Goal: Task Accomplishment & Management: Manage account settings

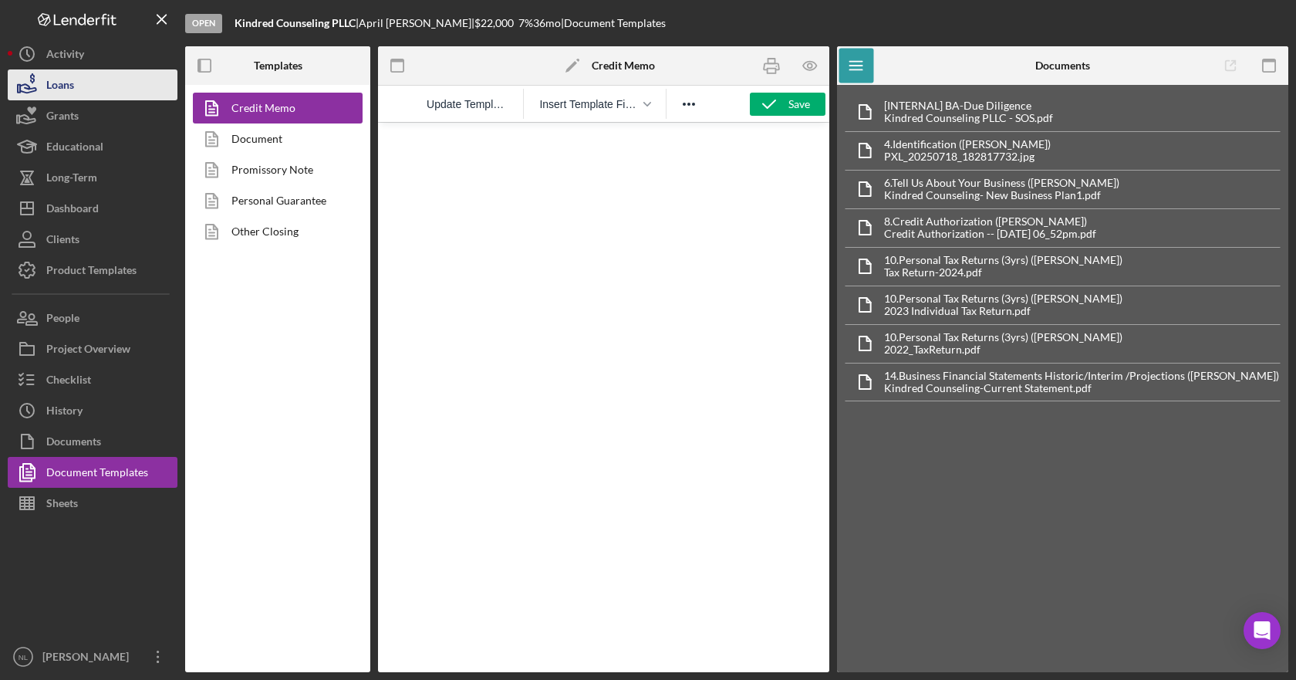
click at [99, 75] on button "Loans" at bounding box center [93, 84] width 170 height 31
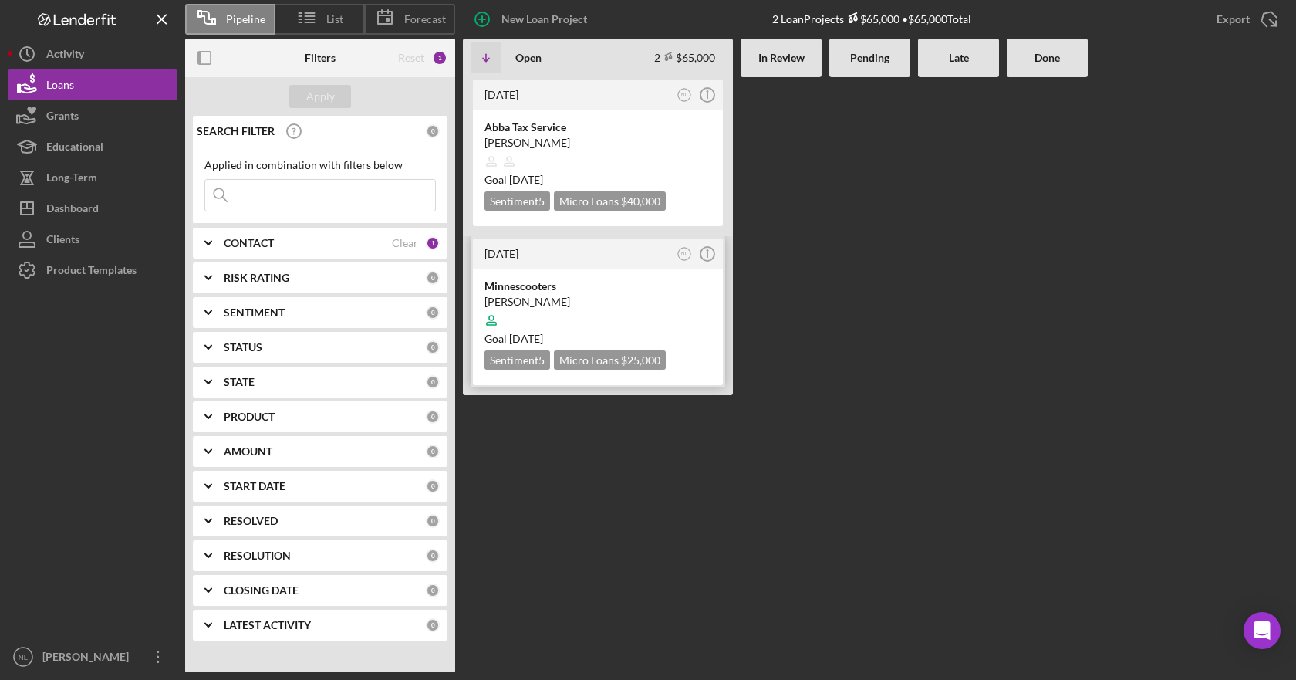
click at [623, 317] on div at bounding box center [598, 320] width 227 height 29
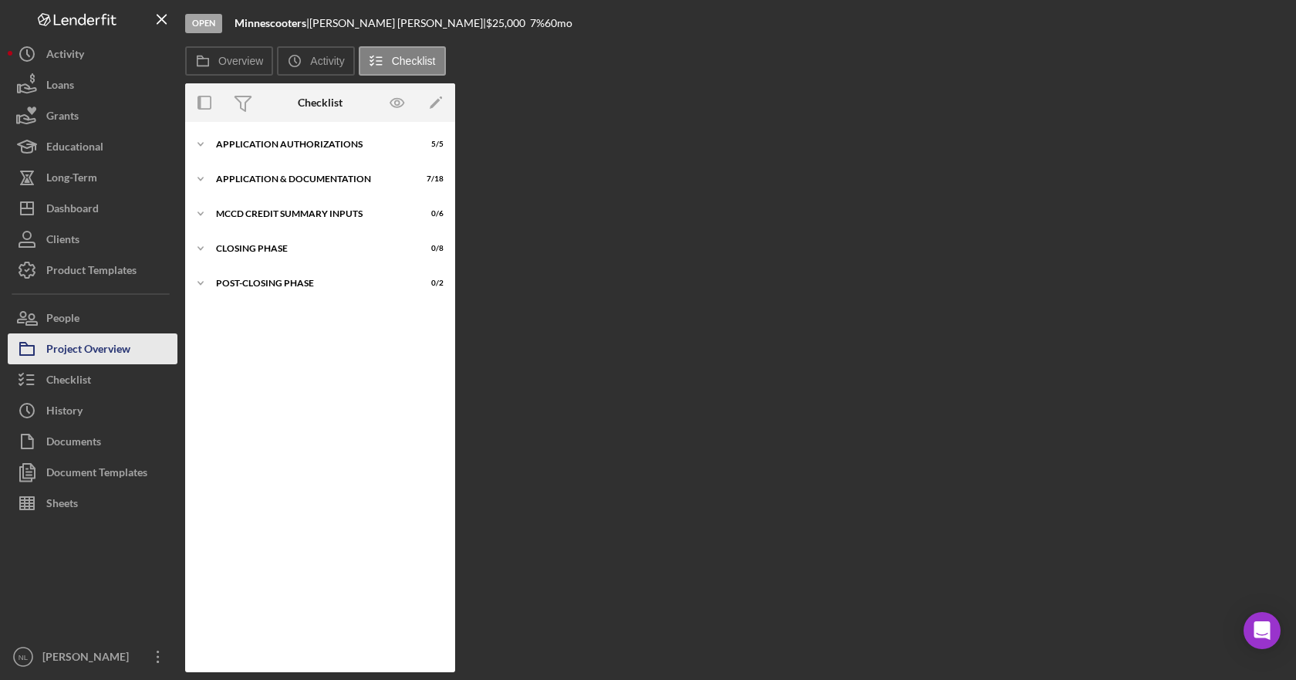
click at [90, 351] on div "Project Overview" at bounding box center [88, 350] width 84 height 35
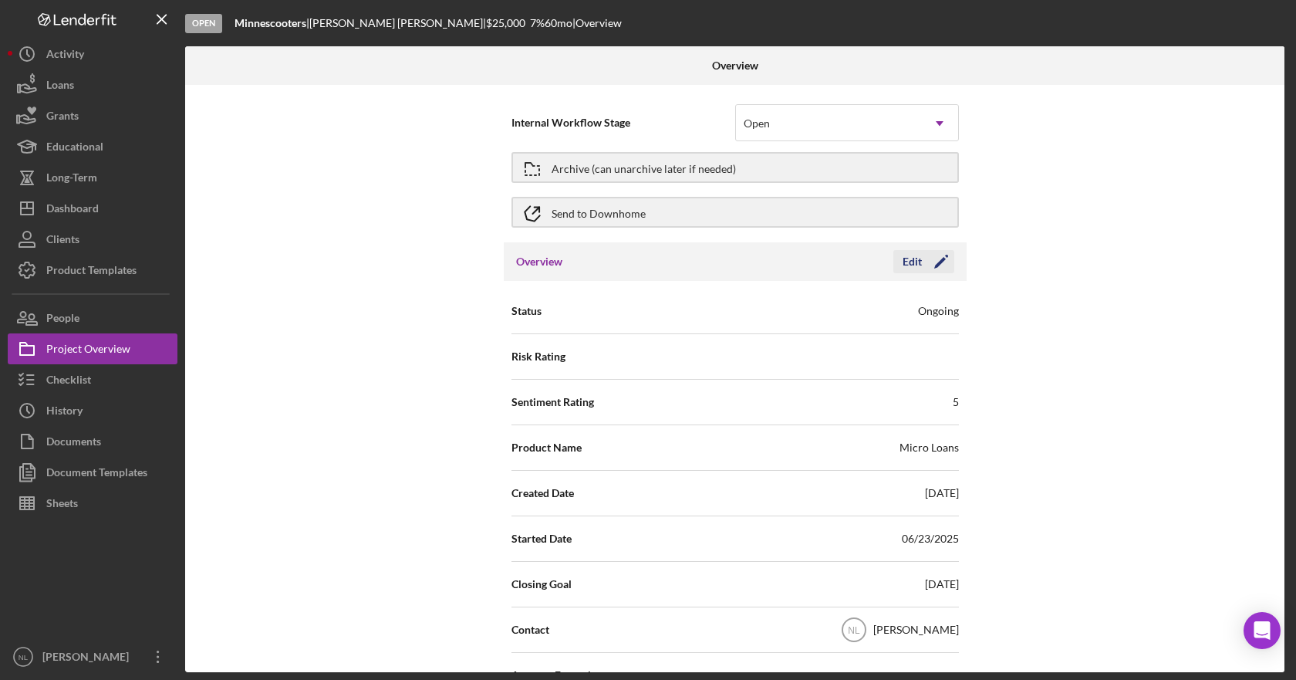
click at [935, 264] on polygon "button" at bounding box center [940, 263] width 12 height 12
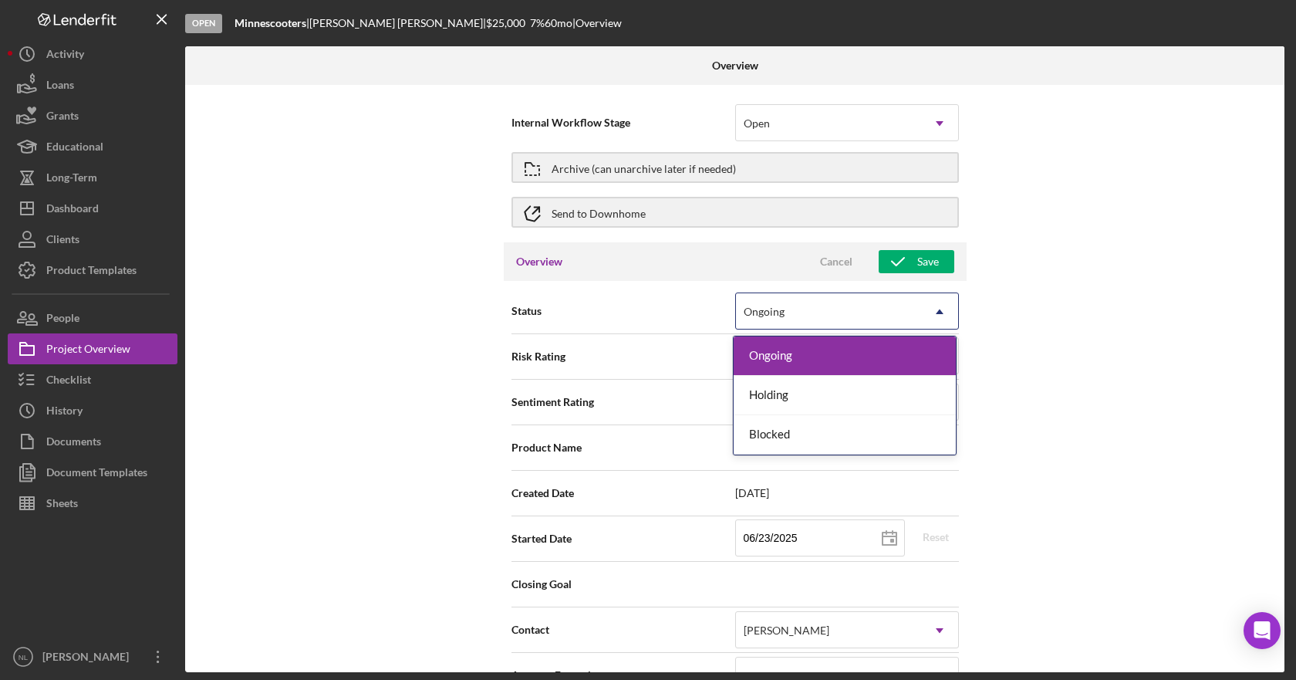
click at [931, 309] on icon "Icon/Dropdown Arrow" at bounding box center [939, 311] width 37 height 37
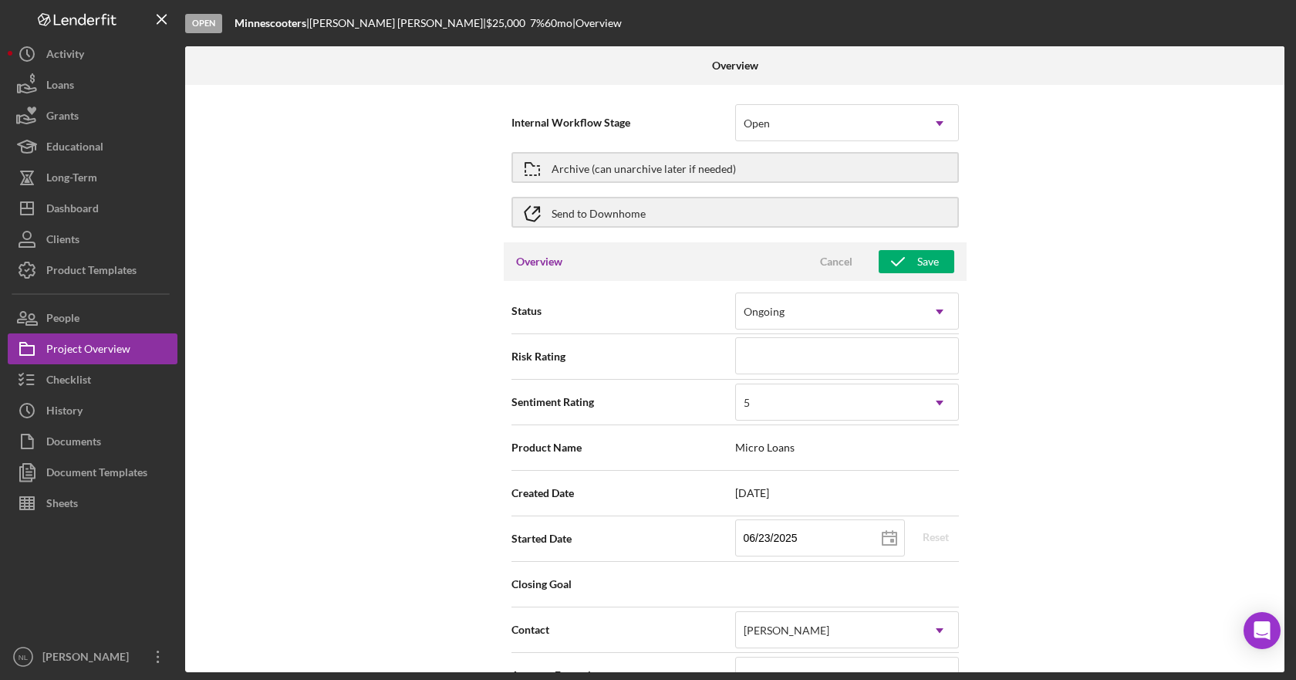
click at [1049, 360] on div "Internal Workflow Stage Open Icon/Dropdown Arrow Archive (can unarchive later i…" at bounding box center [735, 378] width 1100 height 587
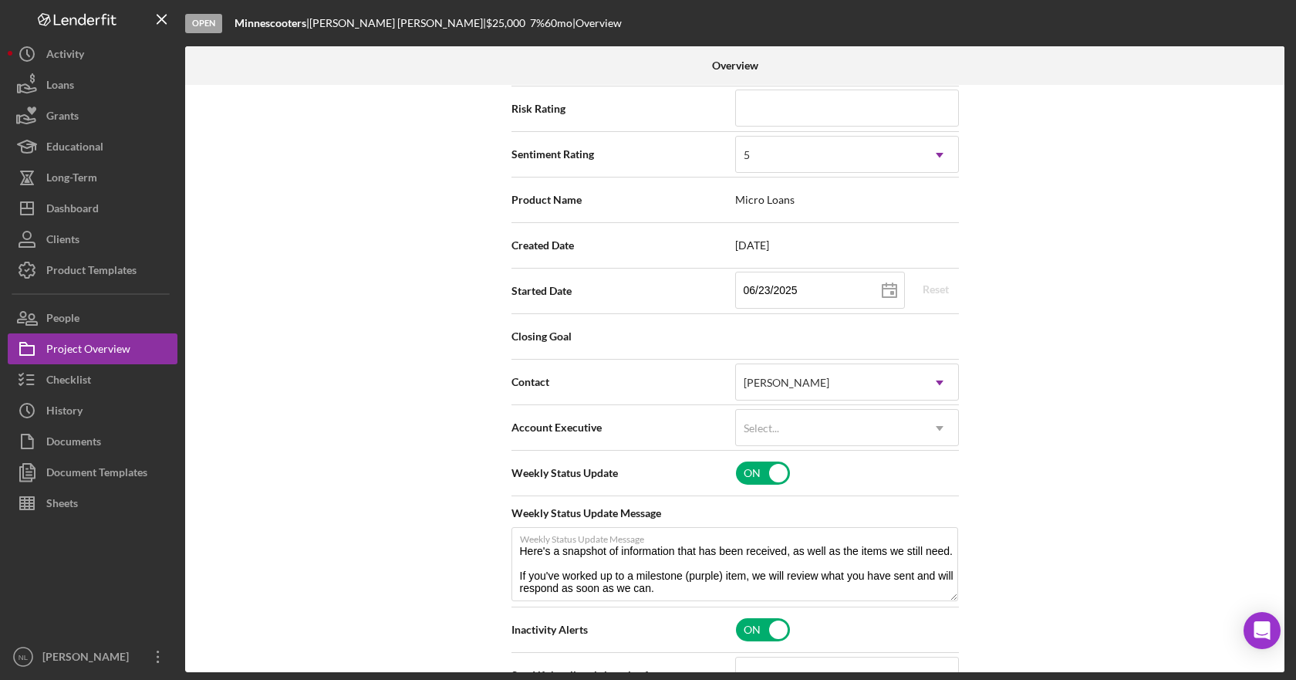
scroll to position [263, 0]
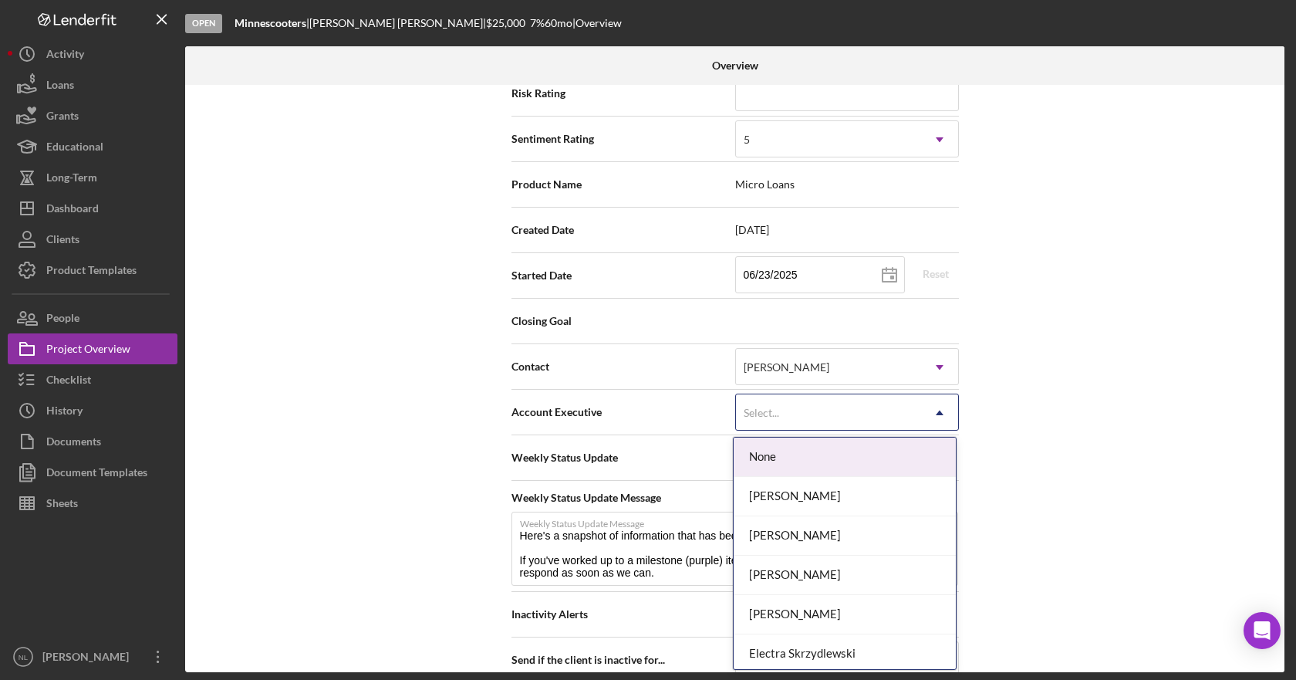
click at [942, 407] on icon "Icon/Dropdown Arrow" at bounding box center [939, 412] width 37 height 37
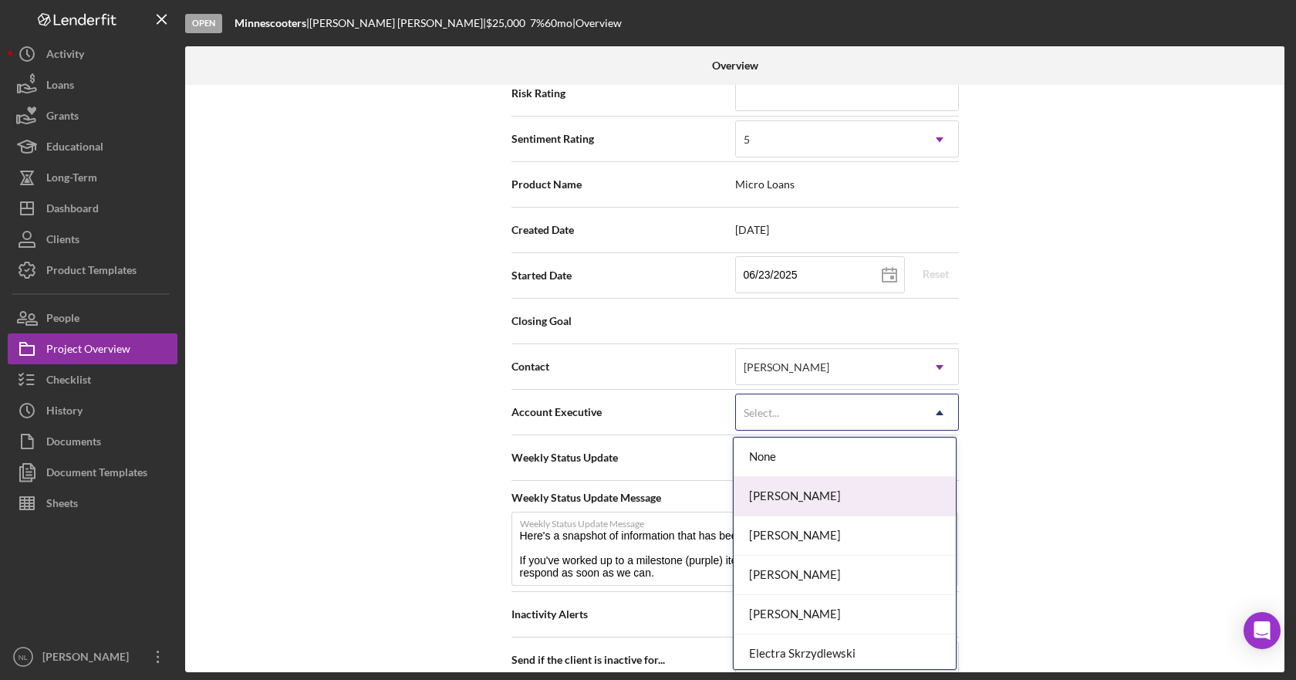
click at [892, 509] on div "[PERSON_NAME]" at bounding box center [845, 496] width 222 height 39
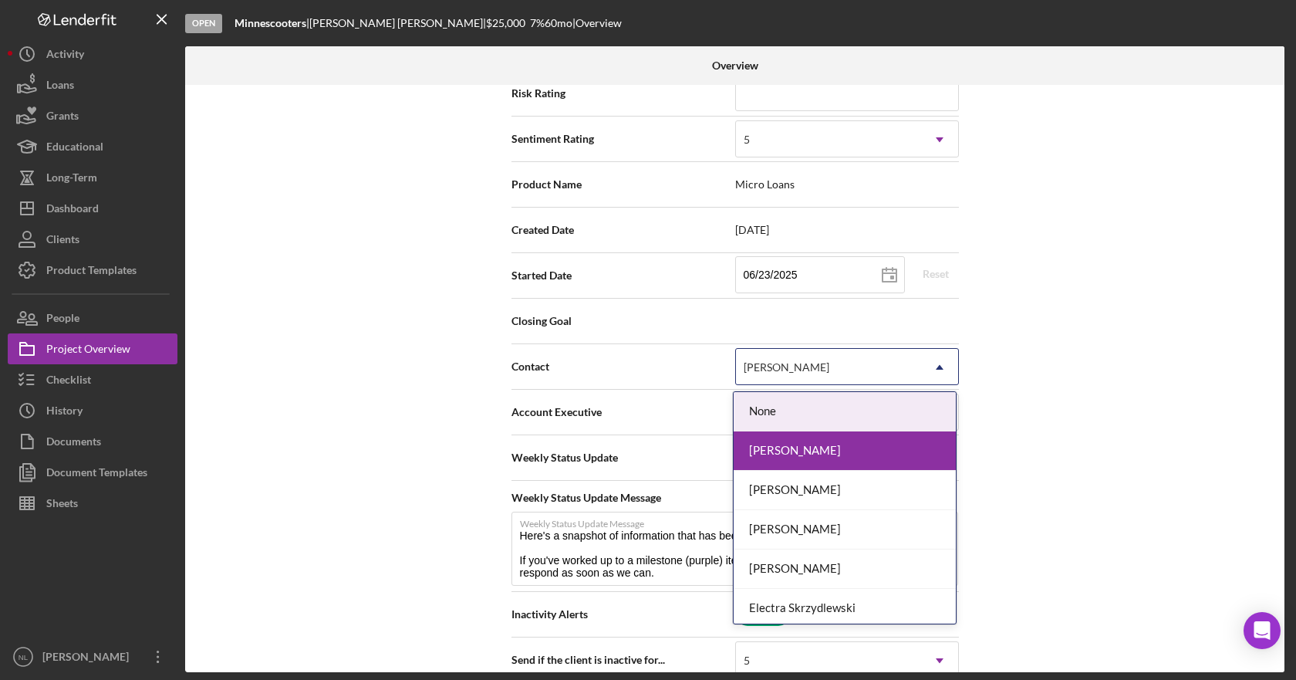
click at [930, 367] on icon "Icon/Dropdown Arrow" at bounding box center [939, 367] width 37 height 37
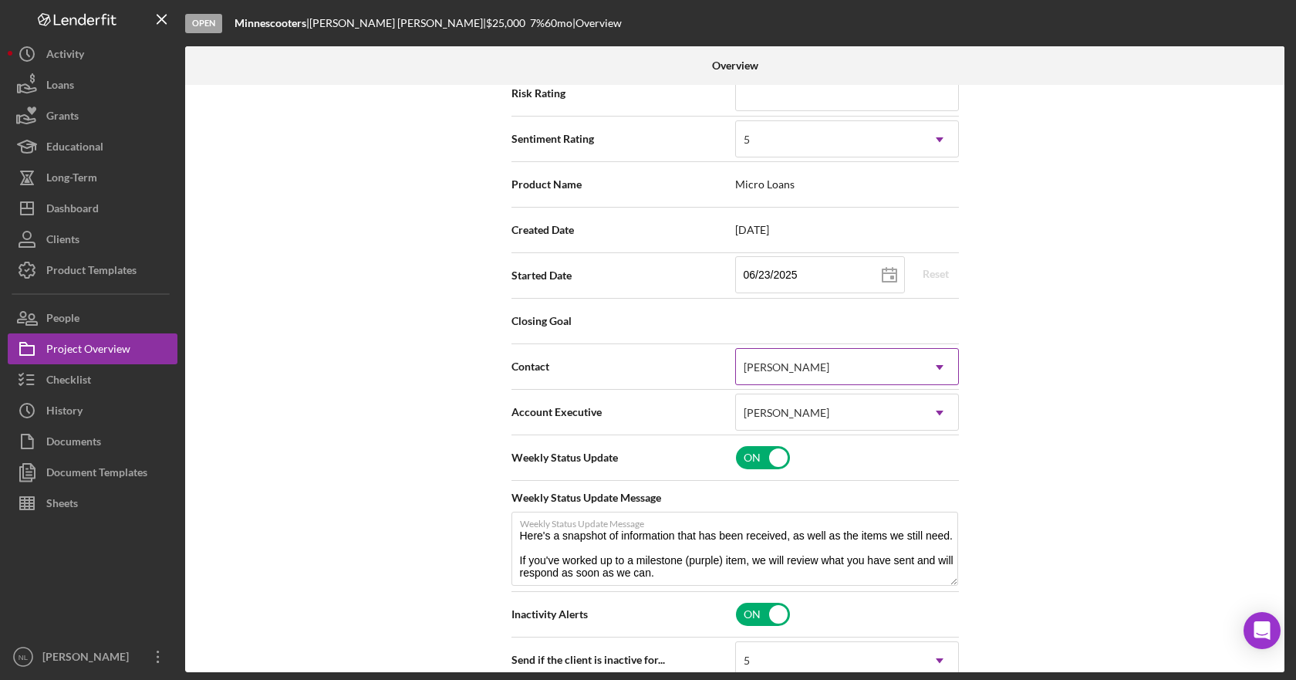
click at [930, 367] on icon "Icon/Dropdown Arrow" at bounding box center [939, 367] width 37 height 37
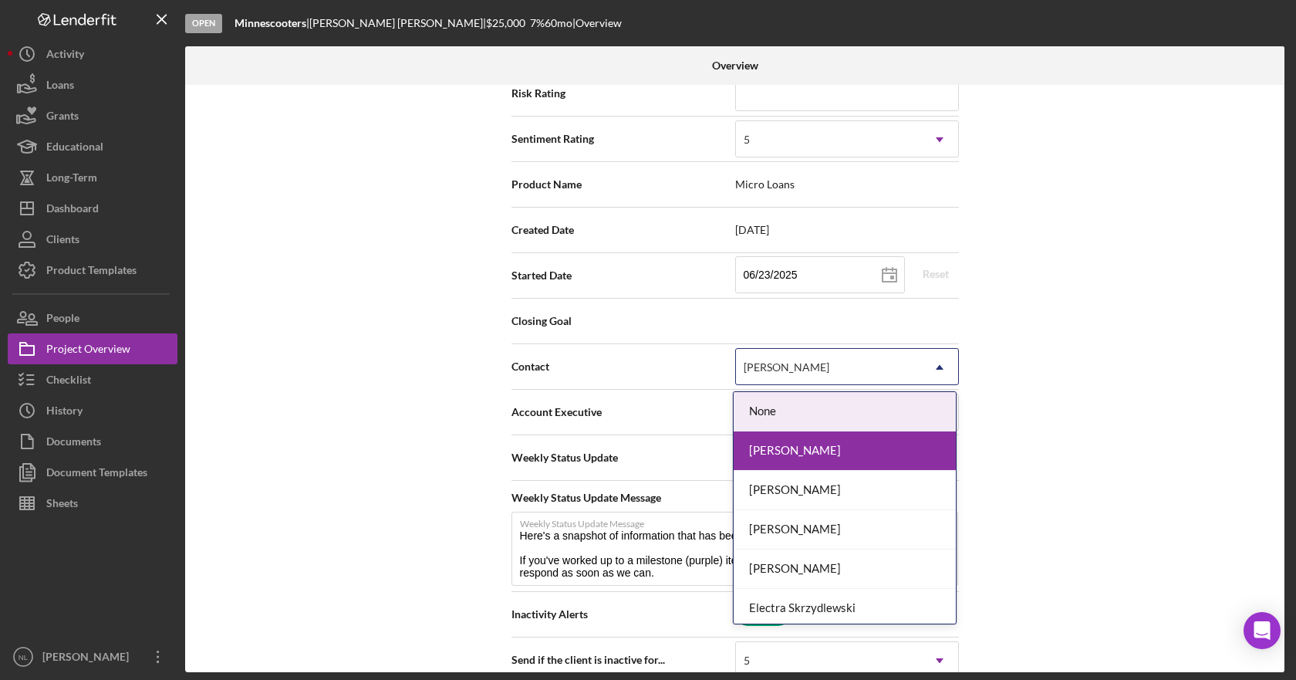
click at [930, 367] on icon "Icon/Dropdown Arrow" at bounding box center [939, 367] width 37 height 37
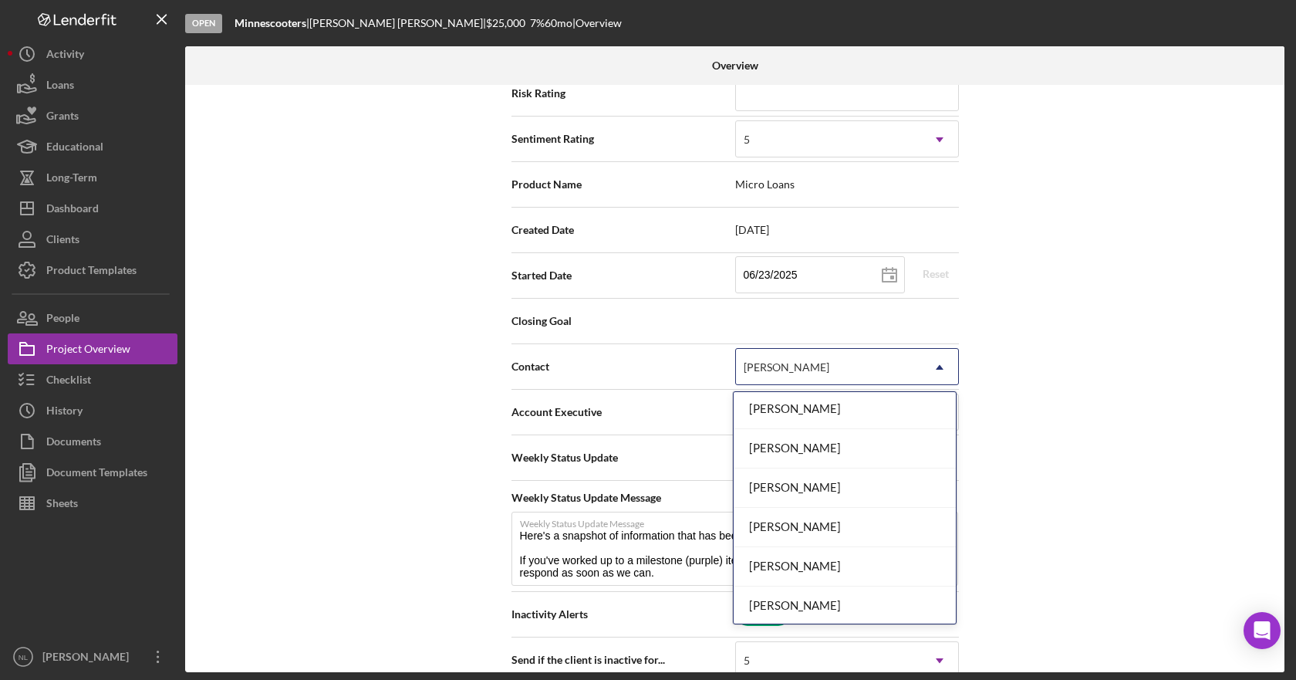
scroll to position [319, 0]
click at [904, 569] on div "[PERSON_NAME]" at bounding box center [845, 564] width 222 height 39
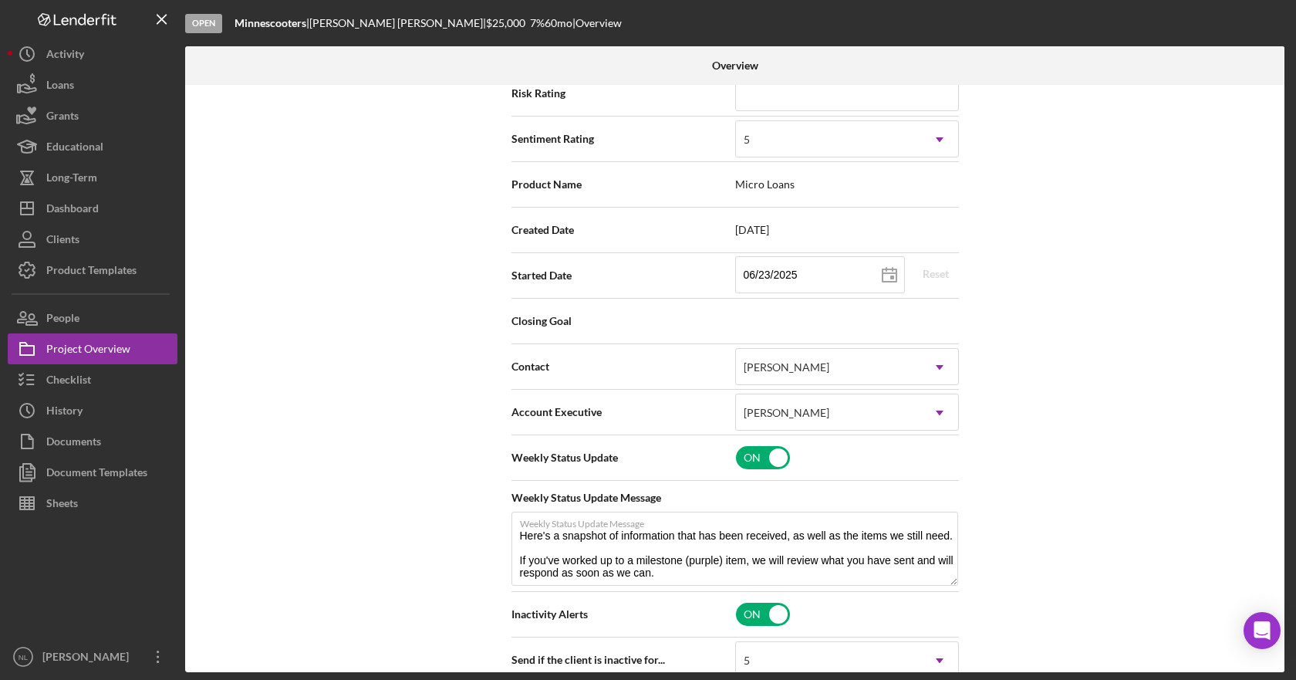
drag, startPoint x: 1278, startPoint y: 216, endPoint x: 1262, endPoint y: 326, distance: 111.5
click at [1262, 326] on div "Internal Workflow Stage Open Icon/Dropdown Arrow Archive (can unarchive later i…" at bounding box center [735, 378] width 1100 height 587
click at [1239, 312] on div "Internal Workflow Stage Open Icon/Dropdown Arrow Archive (can unarchive later i…" at bounding box center [735, 378] width 1100 height 587
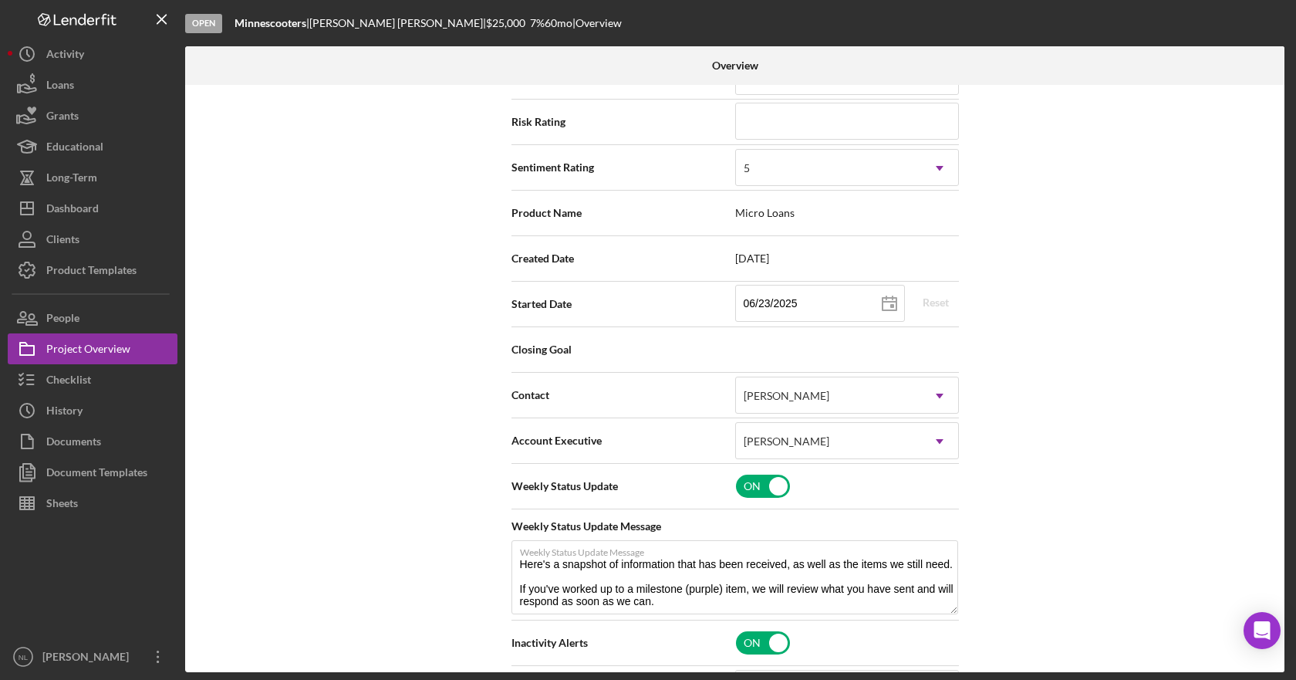
scroll to position [0, 0]
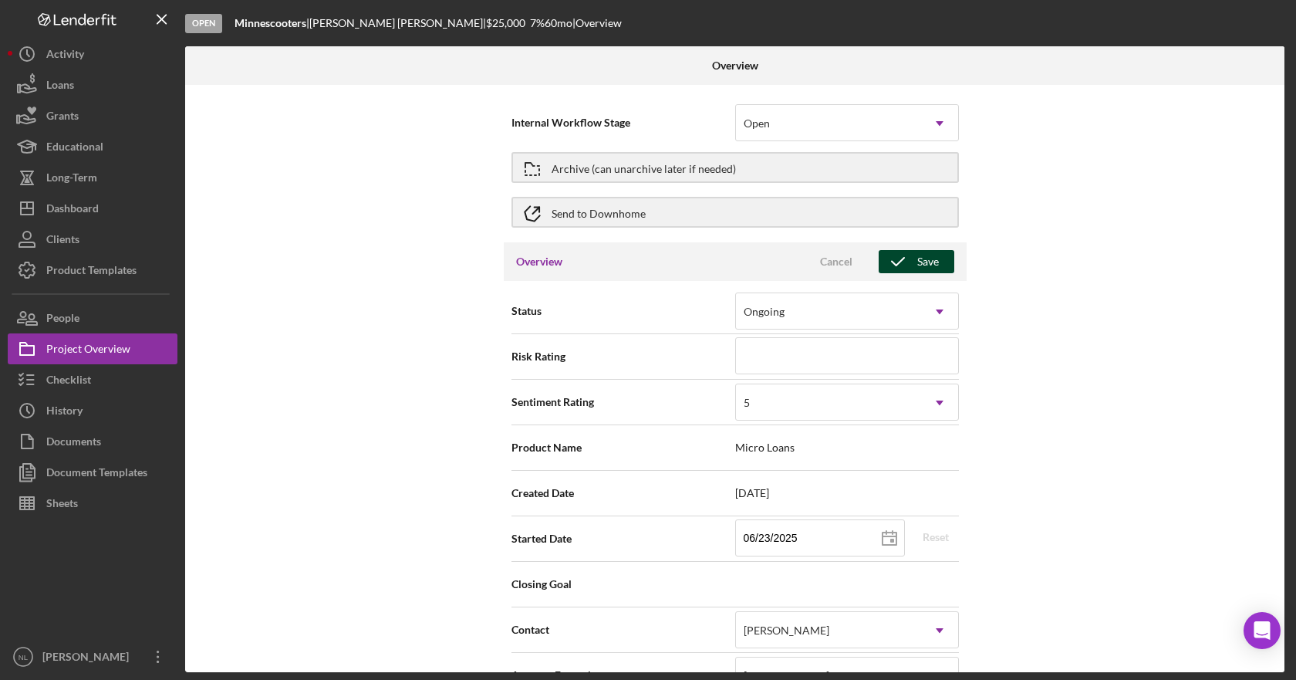
click at [926, 256] on div "Save" at bounding box center [928, 261] width 22 height 23
